Goal: Information Seeking & Learning: Learn about a topic

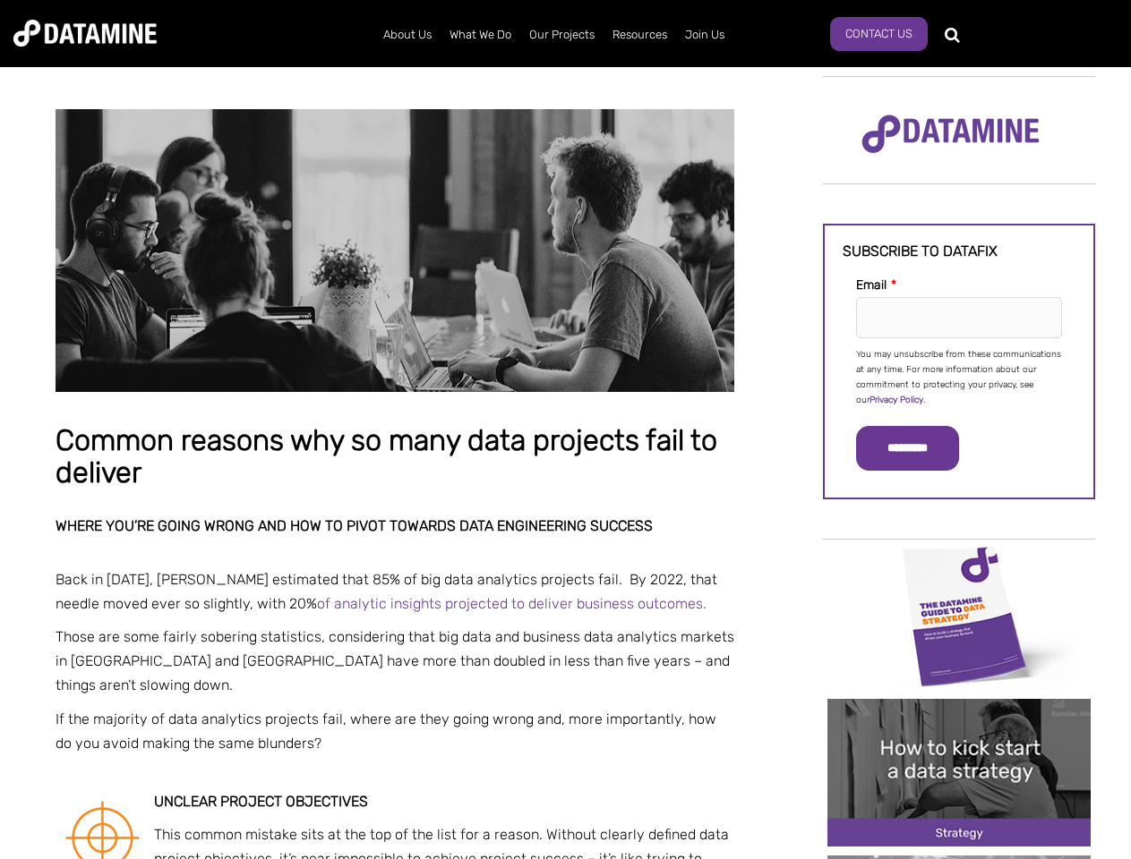
click at [959, 376] on p "You may unsubscribe from these communications at any time. For more information…" at bounding box center [959, 377] width 206 height 61
click at [918, 449] on input "*********" at bounding box center [907, 448] width 103 height 45
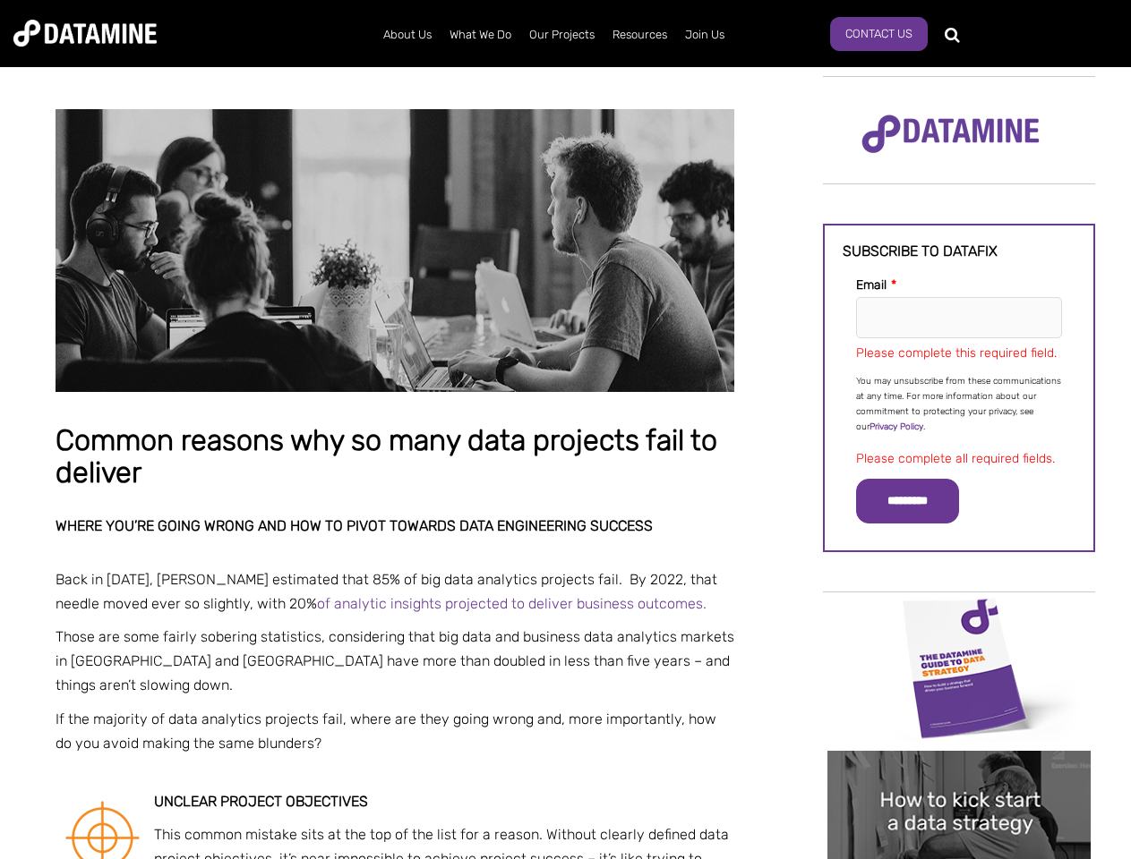
click at [959, 615] on img "Image grid with {{ image_count }} images." at bounding box center [958, 668] width 263 height 148
click at [959, 615] on div "✕" at bounding box center [565, 429] width 1131 height 859
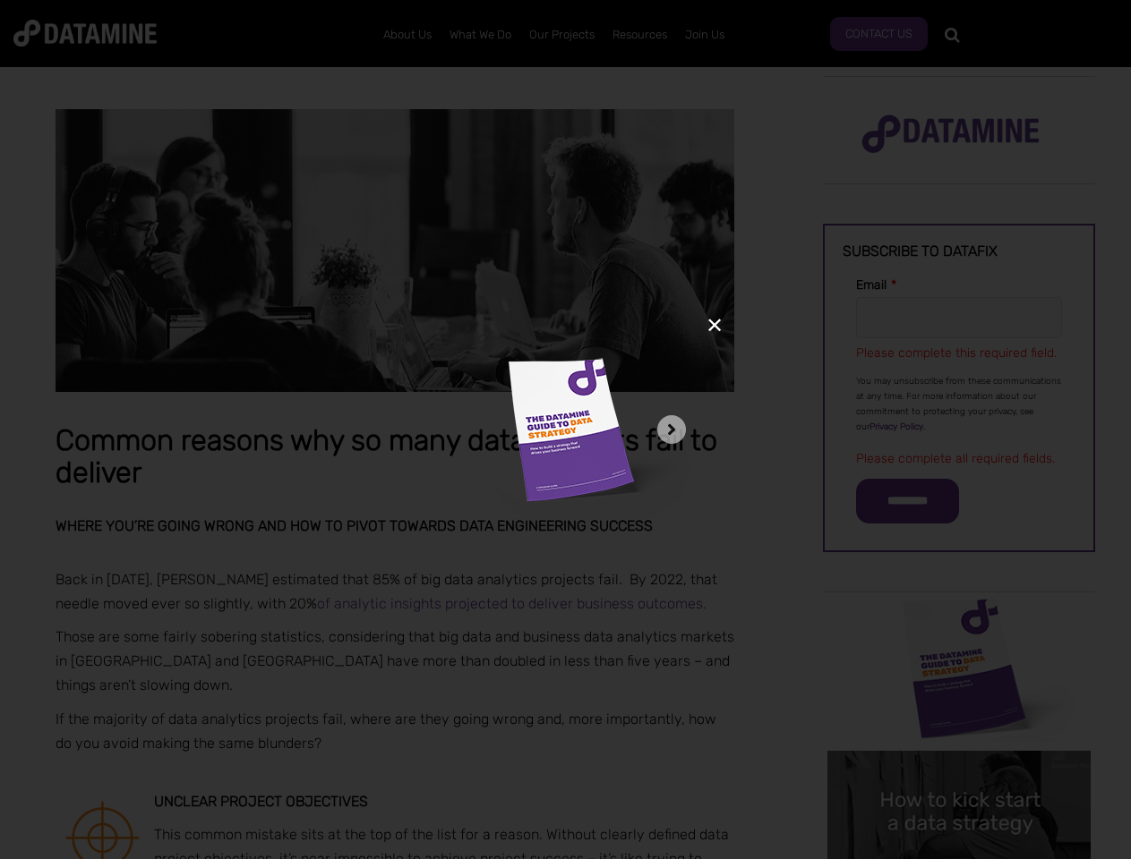
click at [959, 773] on div "✕" at bounding box center [565, 429] width 1131 height 859
click at [959, 773] on img "Image grid with {{ image_count }} images." at bounding box center [958, 825] width 263 height 148
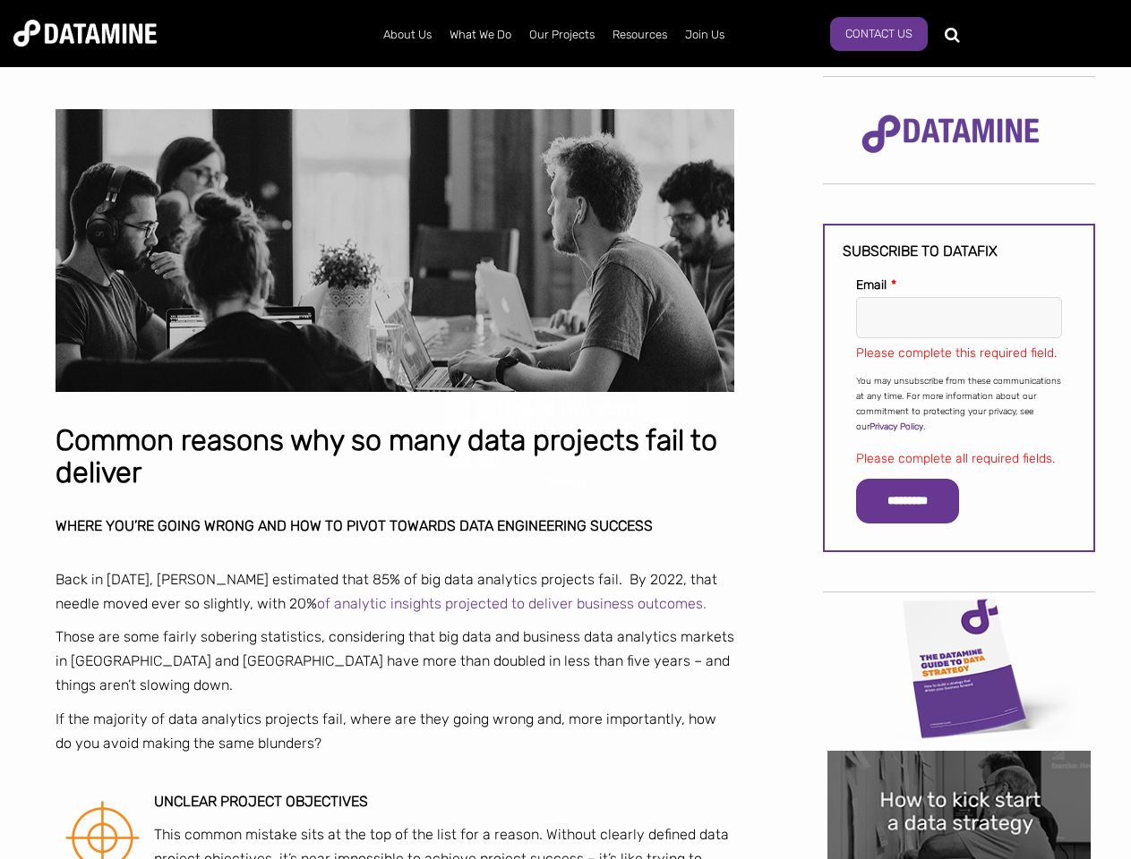
click at [959, 858] on div "✕" at bounding box center [565, 429] width 1131 height 859
